Goal: Information Seeking & Learning: Learn about a topic

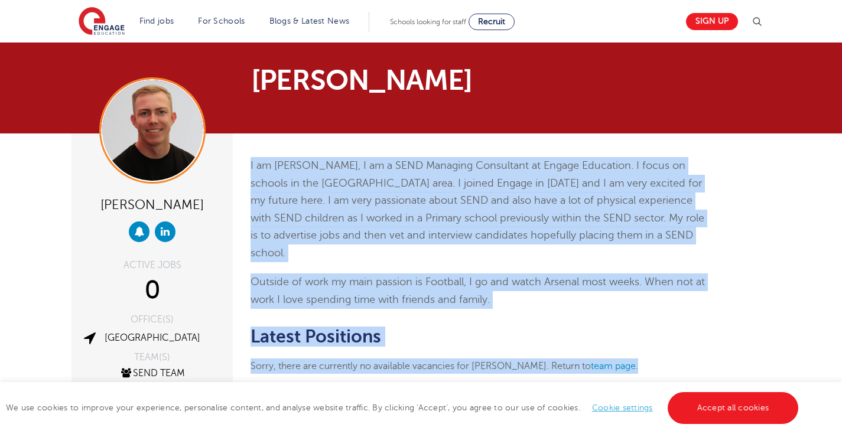
drag, startPoint x: 246, startPoint y: 161, endPoint x: 741, endPoint y: 364, distance: 535.2
click at [741, 364] on div "Zack Neal ACTIVE JOBS 0 OFFICE(S) London TEAM(S) SEND Team View Testimonials Re…" at bounding box center [421, 295] width 716 height 324
copy div "I am Zack, I am a SEND Managing Consultant at Engage Education. I focus on scho…"
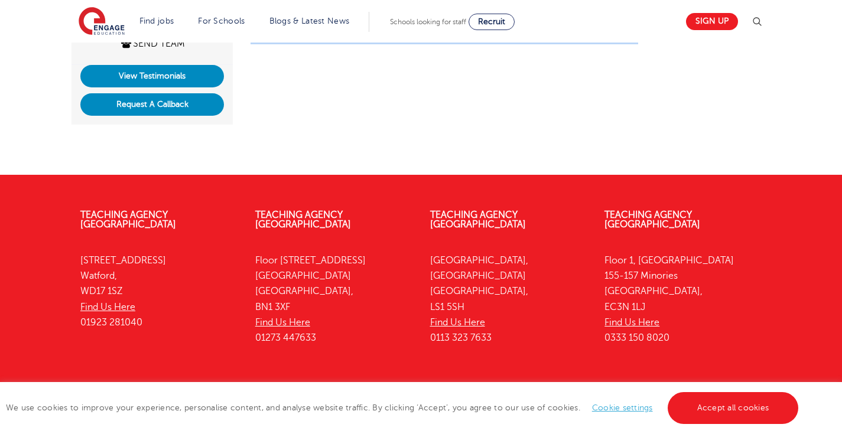
scroll to position [331, 0]
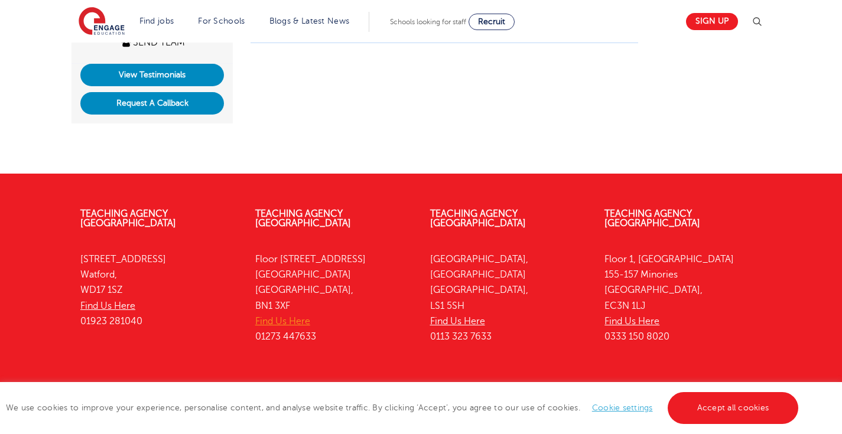
click at [300, 316] on link "Find Us Here" at bounding box center [282, 321] width 55 height 11
click at [342, 213] on link "Teaching Agency [GEOGRAPHIC_DATA]" at bounding box center [303, 218] width 96 height 20
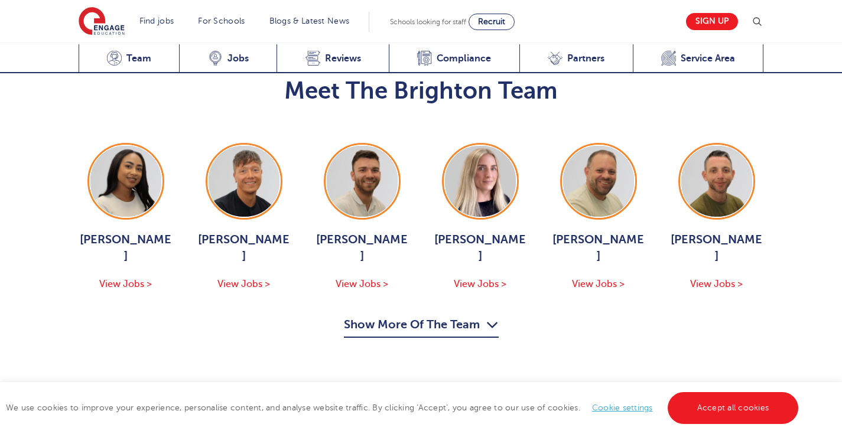
scroll to position [1256, 0]
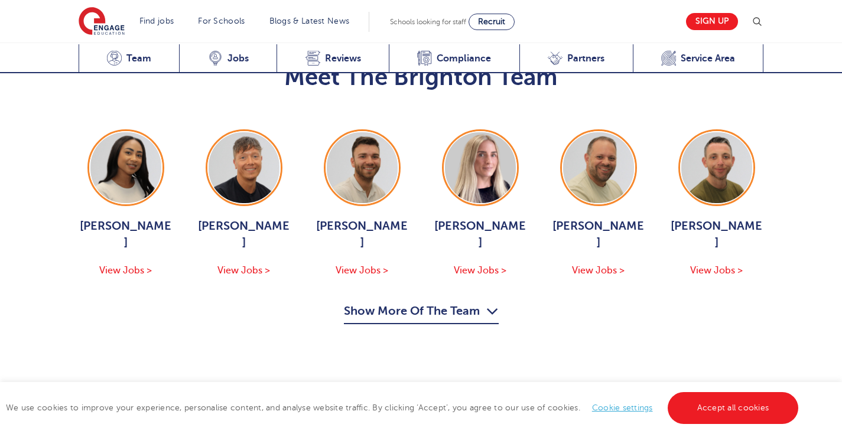
click at [134, 265] on span "View Jobs >" at bounding box center [125, 270] width 53 height 11
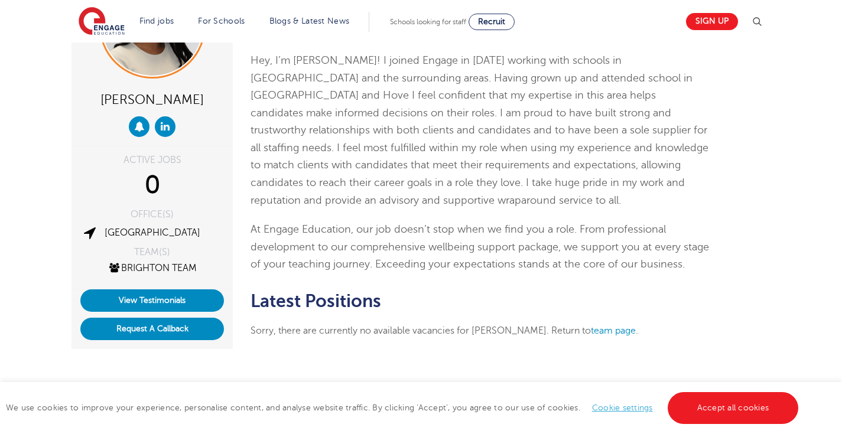
scroll to position [105, 0]
click at [164, 131] on icon at bounding box center [165, 127] width 9 height 10
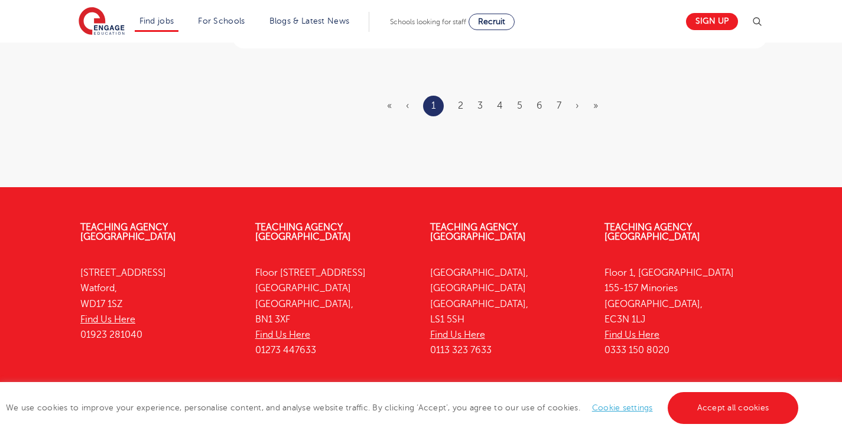
scroll to position [1457, 0]
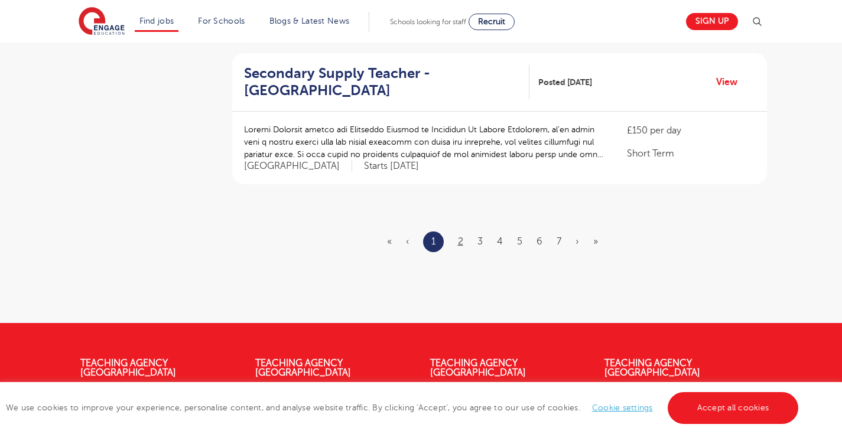
click at [459, 236] on link "2" at bounding box center [460, 241] width 5 height 11
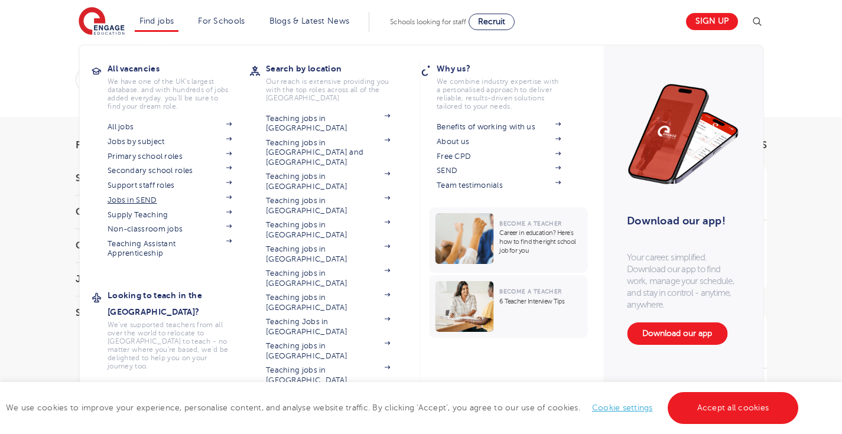
click at [152, 196] on link "Jobs in SEND" at bounding box center [169, 199] width 124 height 9
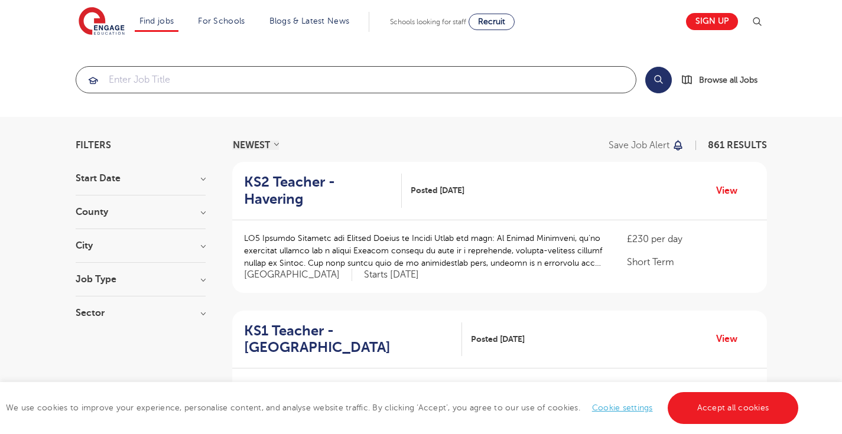
click at [275, 83] on input "search" at bounding box center [355, 80] width 559 height 26
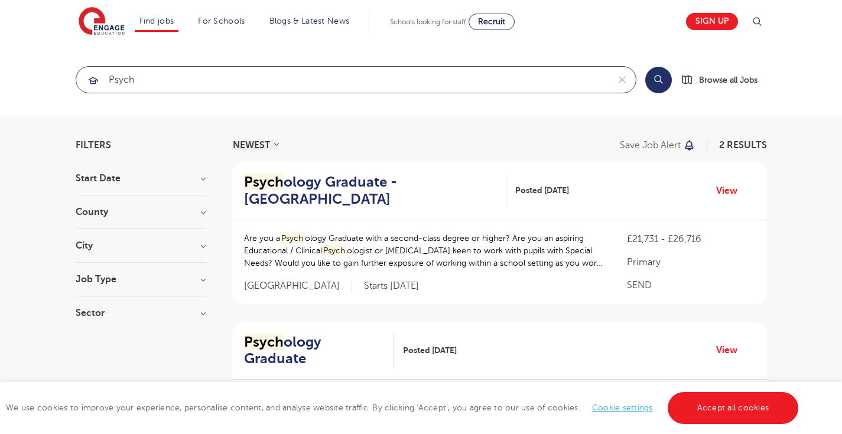
type input "psych"
click button "Submit" at bounding box center [0, 0] width 0 height 0
click at [350, 186] on h2 "Psych ology Graduate - Leeds" at bounding box center [370, 191] width 253 height 34
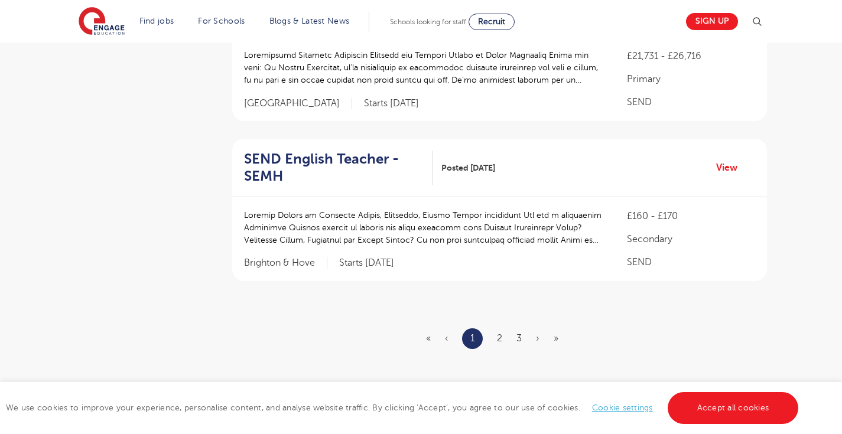
scroll to position [1463, 0]
click at [500, 331] on link "2" at bounding box center [499, 336] width 5 height 11
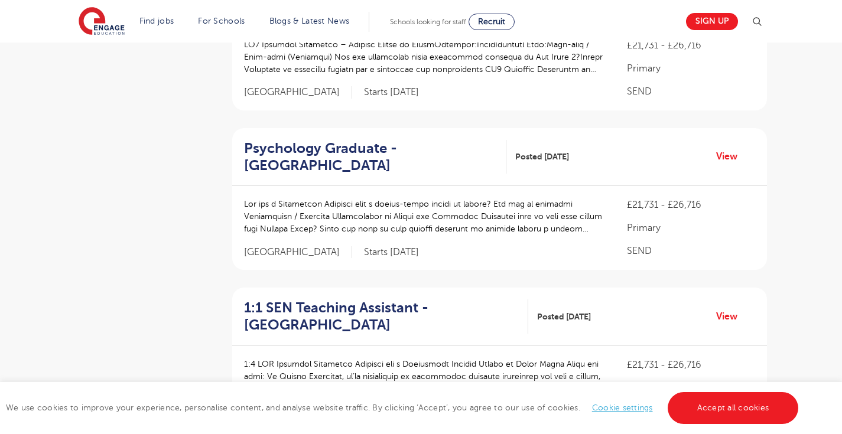
scroll to position [514, 0]
click at [358, 146] on h2 "Psychology Graduate - [GEOGRAPHIC_DATA]" at bounding box center [370, 156] width 253 height 34
